Goal: Information Seeking & Learning: Learn about a topic

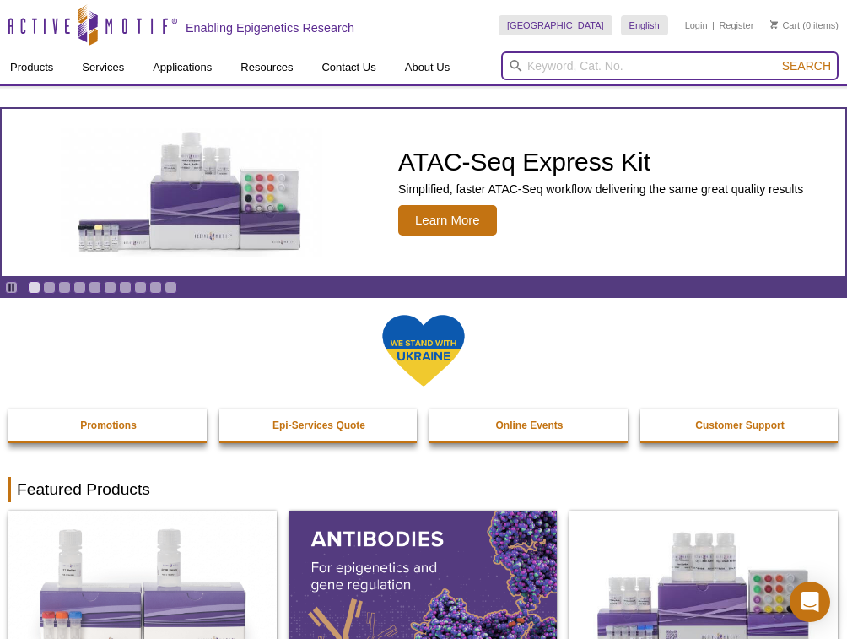
click at [604, 64] on input "search" at bounding box center [670, 65] width 338 height 29
type input "61481"
click at [777, 58] on button "Search" at bounding box center [806, 65] width 59 height 15
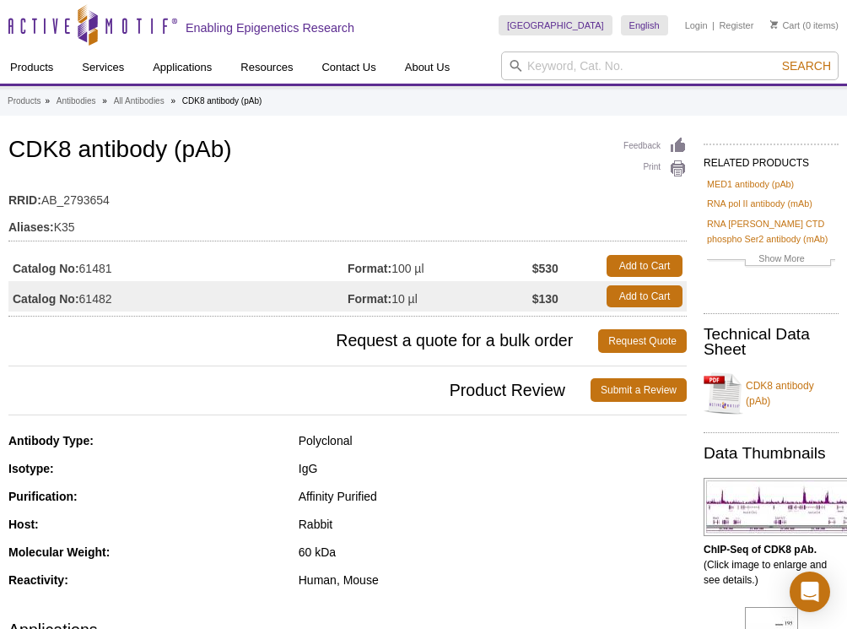
scroll to position [135, 0]
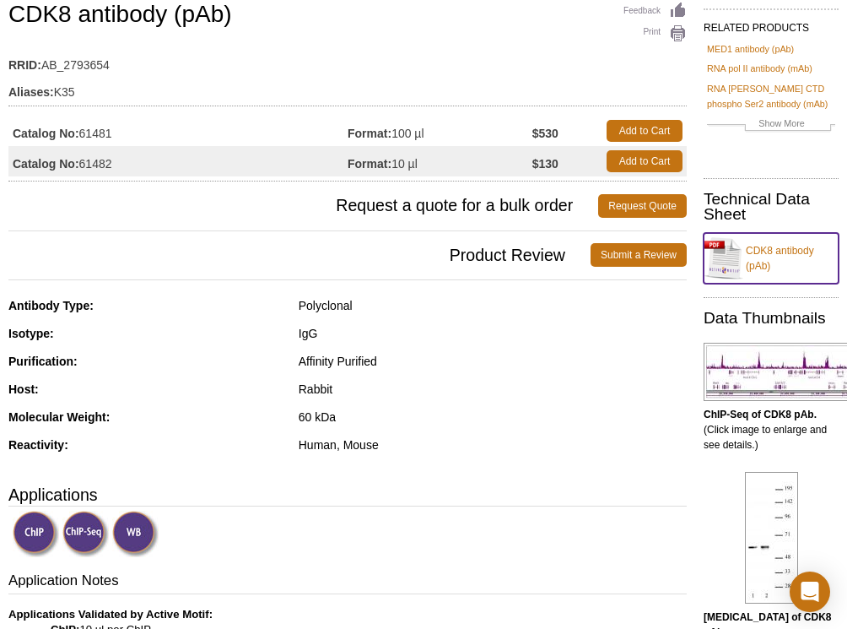
click at [765, 251] on link "CDK8 antibody (pAb)" at bounding box center [771, 258] width 135 height 51
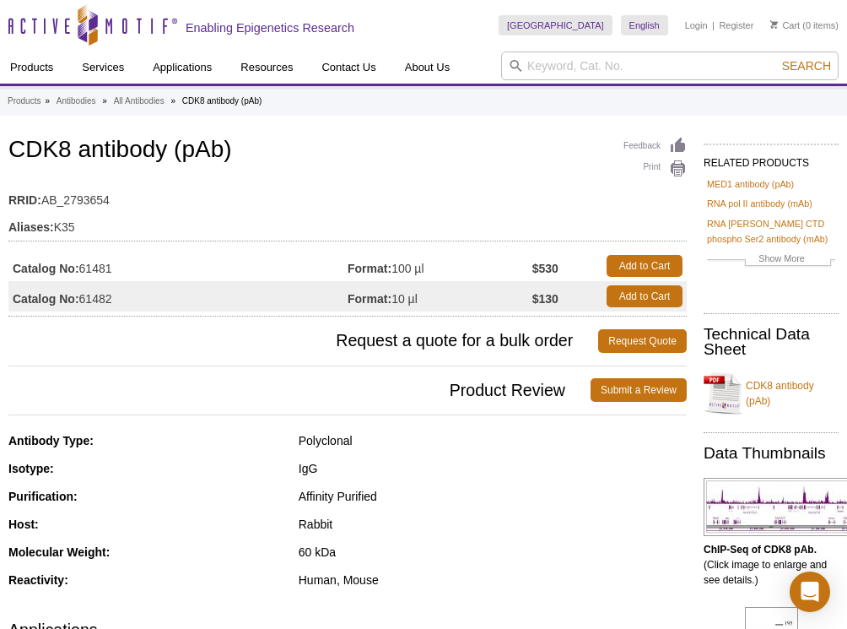
click at [426, 495] on div "Affinity Purified" at bounding box center [493, 496] width 388 height 15
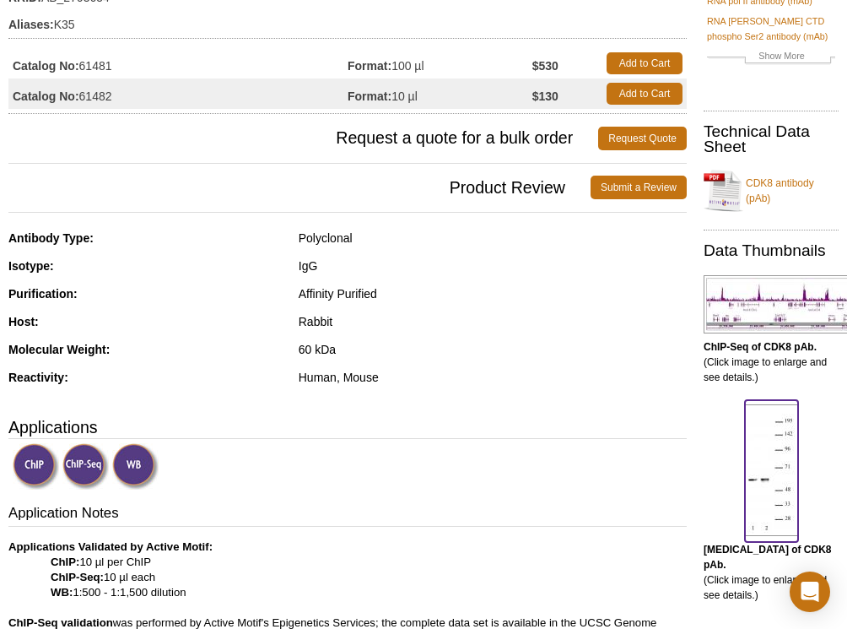
click at [751, 455] on img at bounding box center [771, 470] width 53 height 132
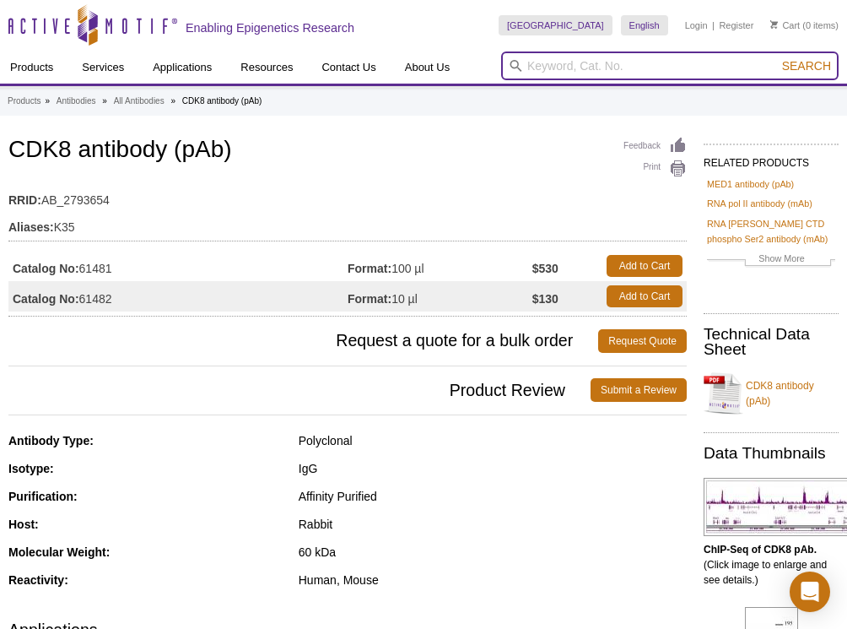
click at [643, 65] on input "search" at bounding box center [670, 65] width 338 height 29
type input "39527"
click at [777, 58] on button "Search" at bounding box center [806, 65] width 59 height 15
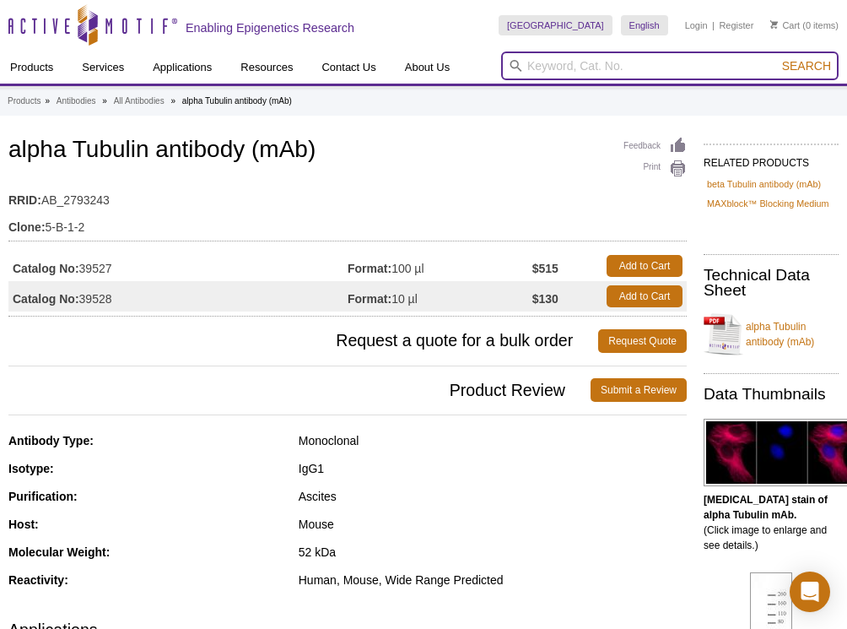
click at [586, 54] on input "search" at bounding box center [670, 65] width 338 height 29
type input "39287"
click at [777, 58] on button "Search" at bounding box center [806, 65] width 59 height 15
